Goal: Task Accomplishment & Management: Use online tool/utility

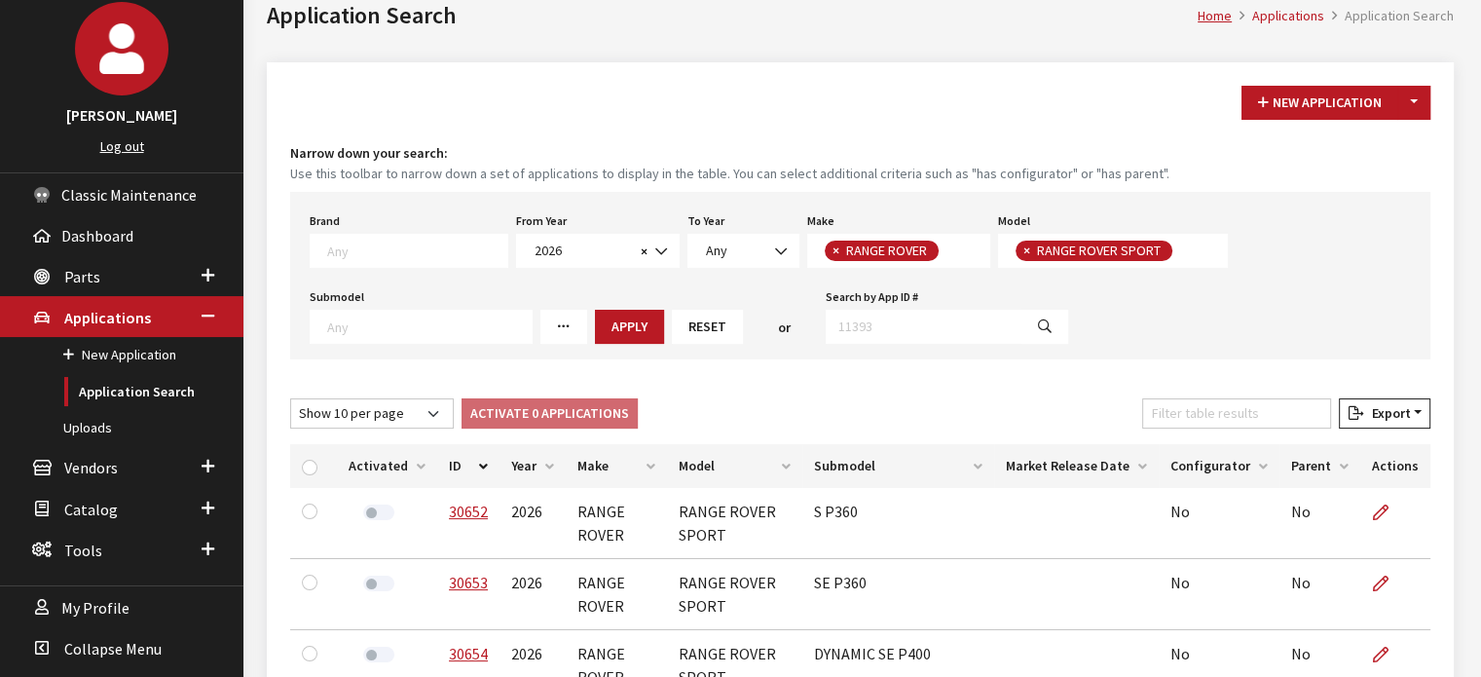
scroll to position [175, 0]
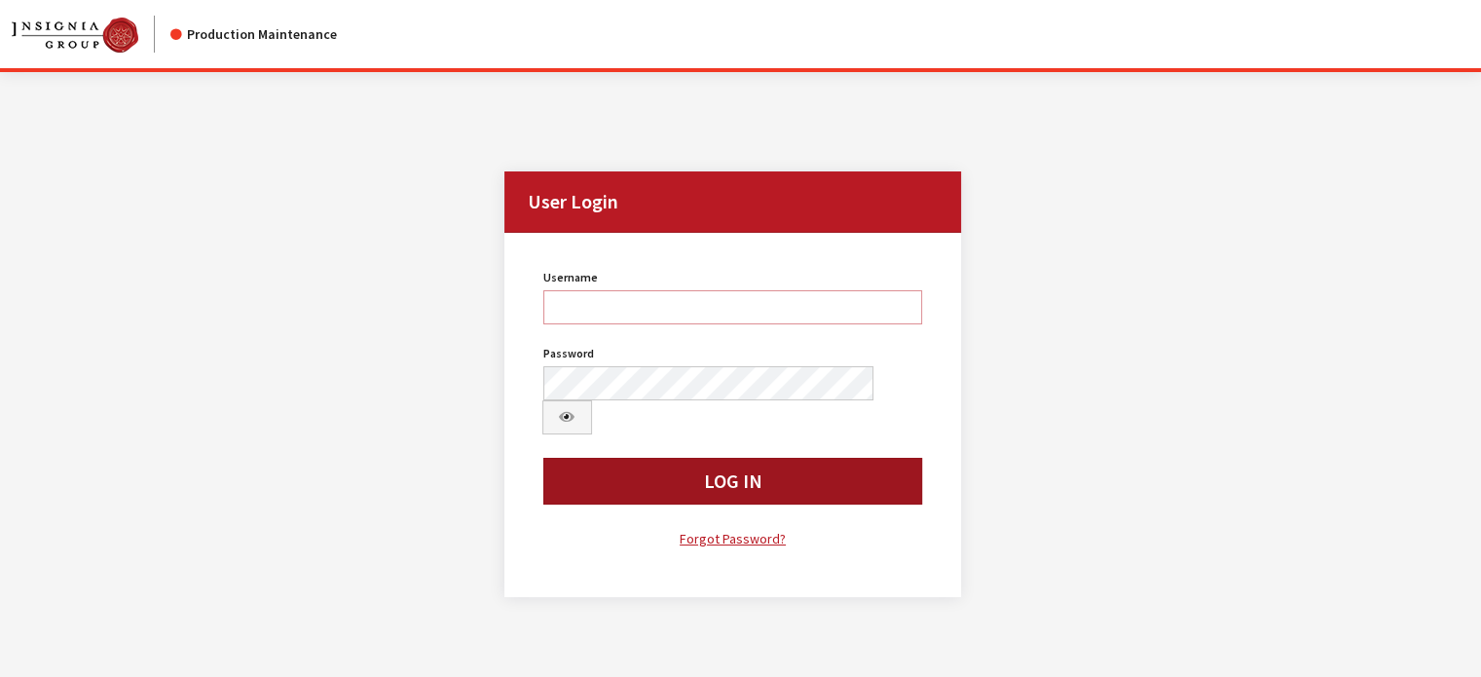
type input "kdart"
click at [635, 458] on button "Log In" at bounding box center [733, 481] width 380 height 47
